Goal: Information Seeking & Learning: Learn about a topic

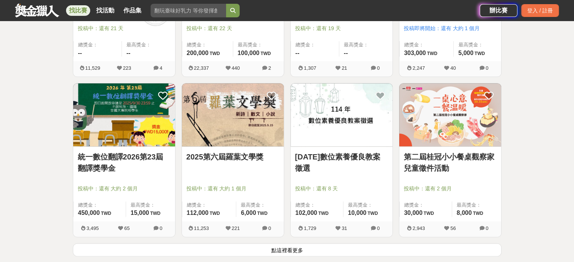
scroll to position [906, 0]
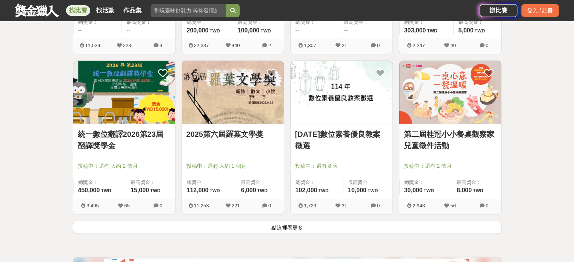
click at [222, 132] on link "2025第六屆羅葉文學獎" at bounding box center [232, 134] width 93 height 11
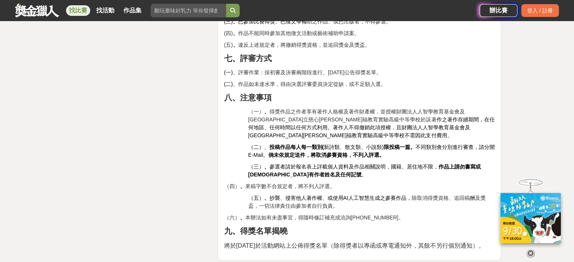
scroll to position [1283, 0]
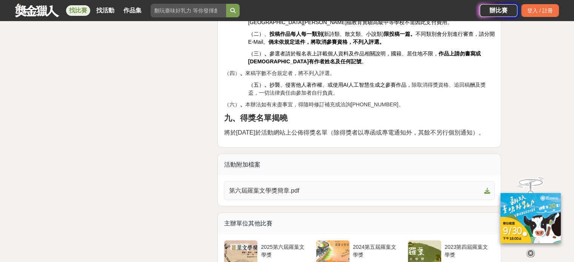
click at [349, 186] on span "第六屆羅葉文學獎簡章.pdf" at bounding box center [355, 190] width 252 height 9
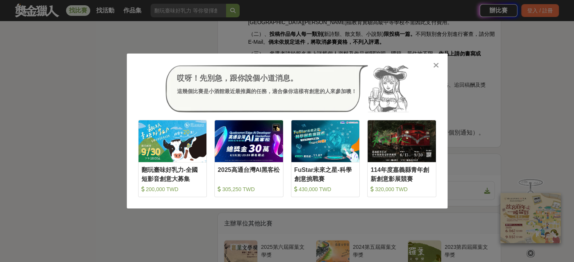
click at [437, 65] on icon at bounding box center [436, 66] width 6 height 8
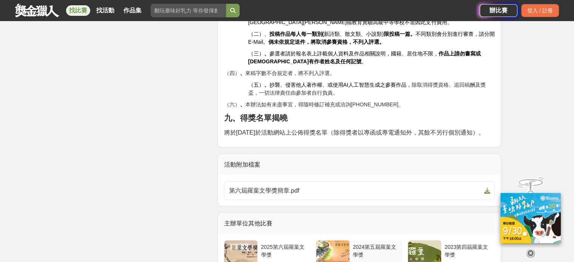
scroll to position [1359, 0]
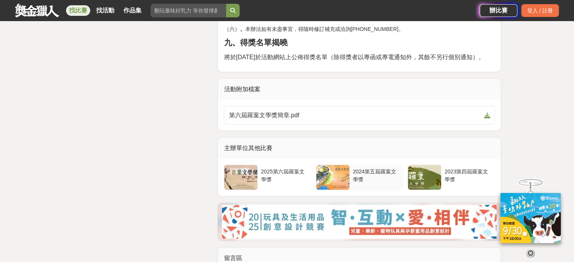
click at [347, 169] on div at bounding box center [332, 177] width 33 height 25
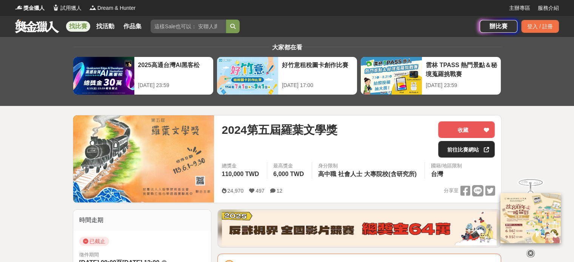
click at [454, 152] on link "前往比賽網站" at bounding box center [466, 149] width 57 height 17
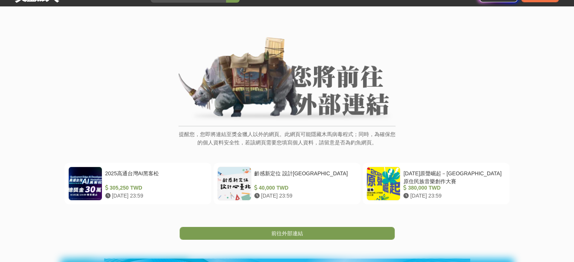
scroll to position [75, 0]
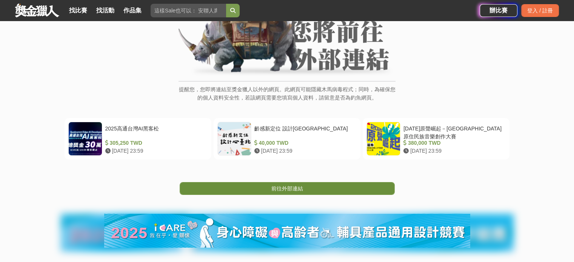
click at [303, 184] on link "前往外部連結" at bounding box center [287, 188] width 215 height 13
